Goal: Find contact information: Find contact information

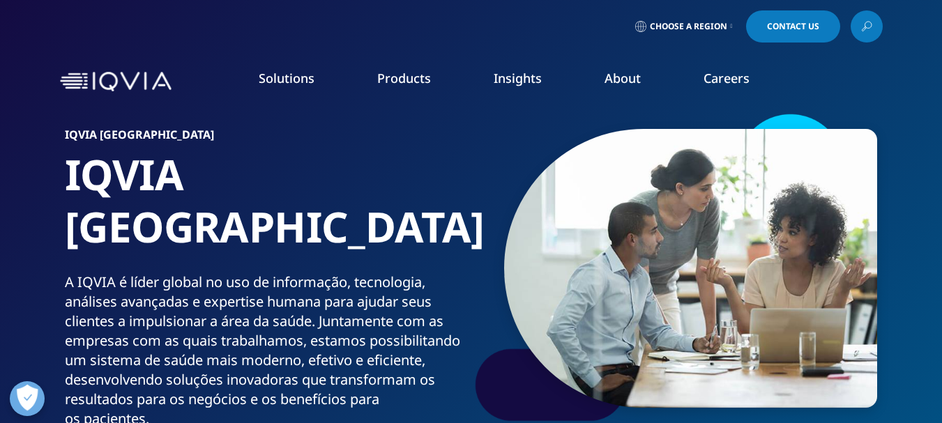
click at [824, 28] on link "Contact Us" at bounding box center [793, 26] width 94 height 32
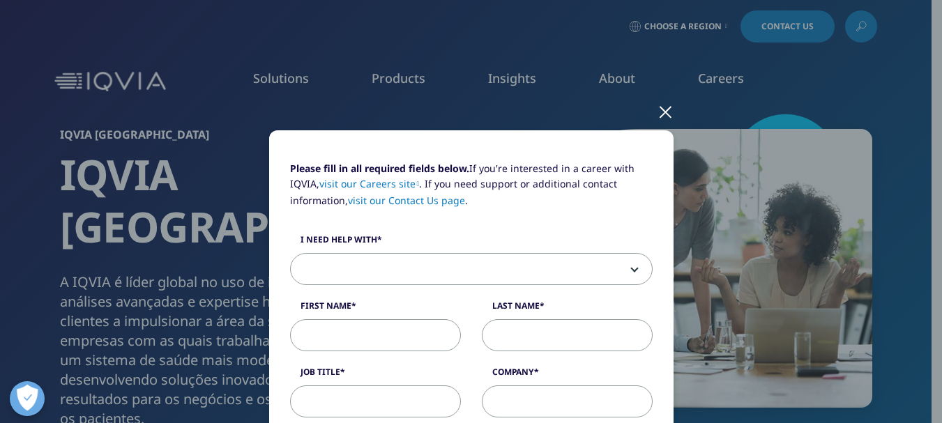
click at [664, 114] on div at bounding box center [666, 111] width 16 height 38
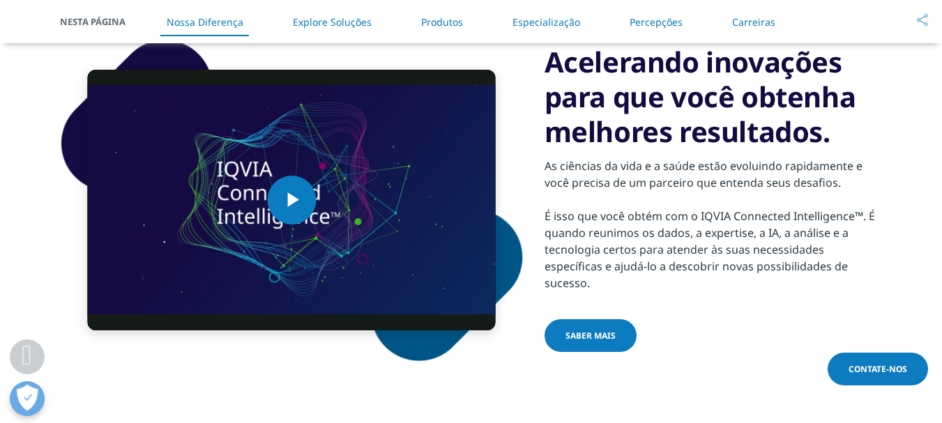
scroll to position [1128, 0]
